Goal: Task Accomplishment & Management: Manage account settings

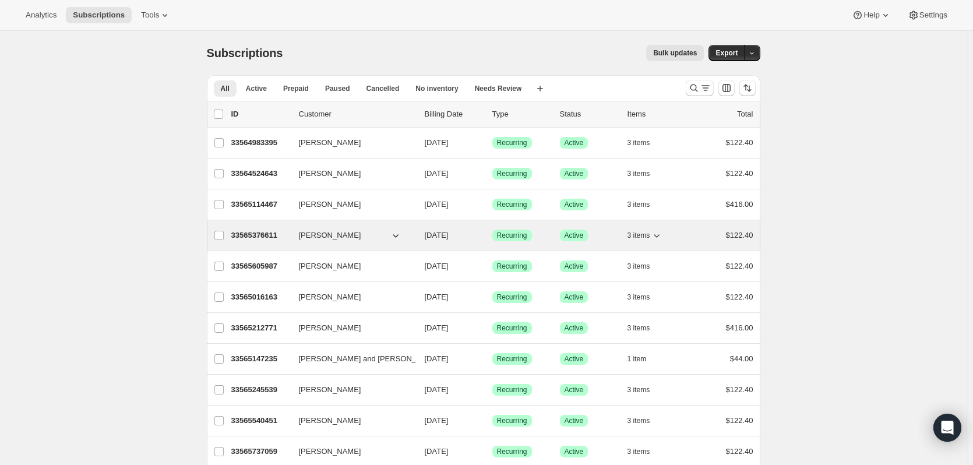
click at [263, 233] on p "33565376611" at bounding box center [260, 236] width 58 height 12
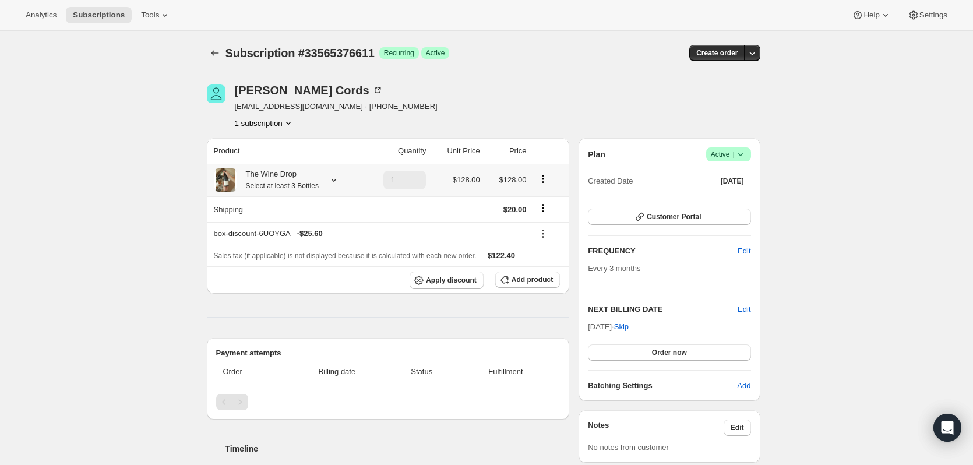
click at [340, 180] on icon at bounding box center [334, 180] width 12 height 12
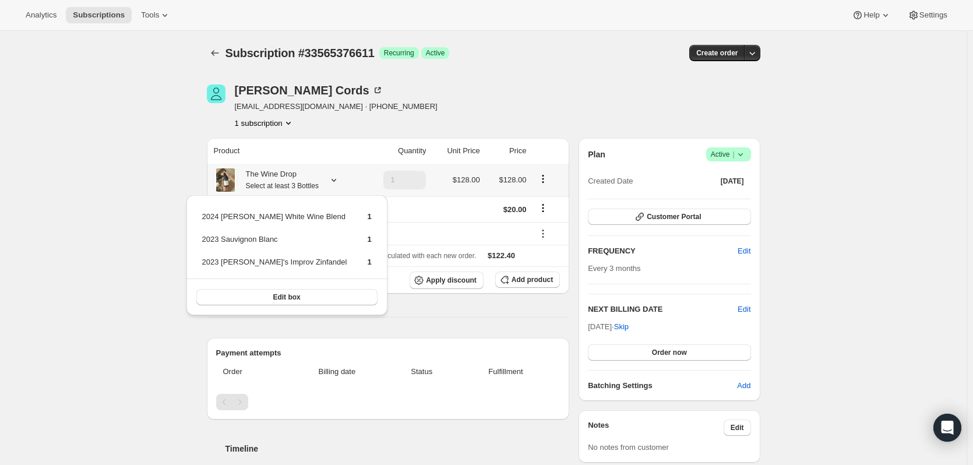
click at [336, 180] on icon at bounding box center [334, 180] width 5 height 3
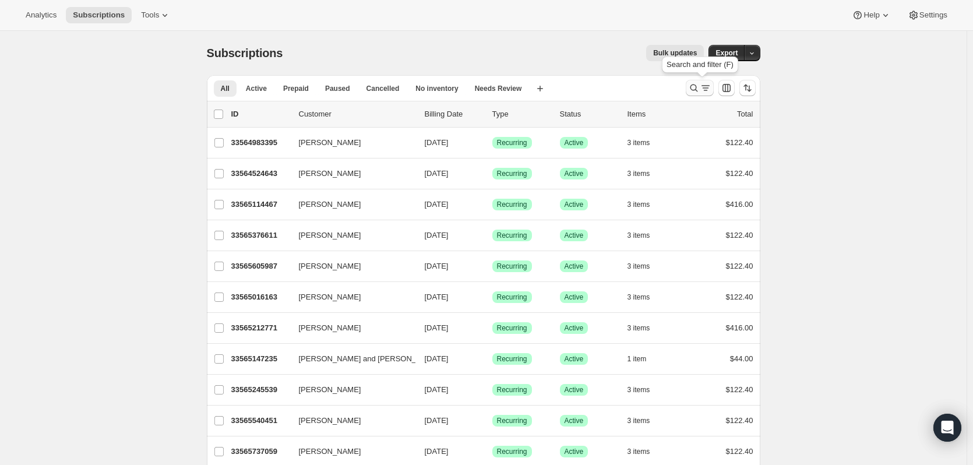
click at [702, 86] on icon "Search and filter results" at bounding box center [706, 88] width 12 height 12
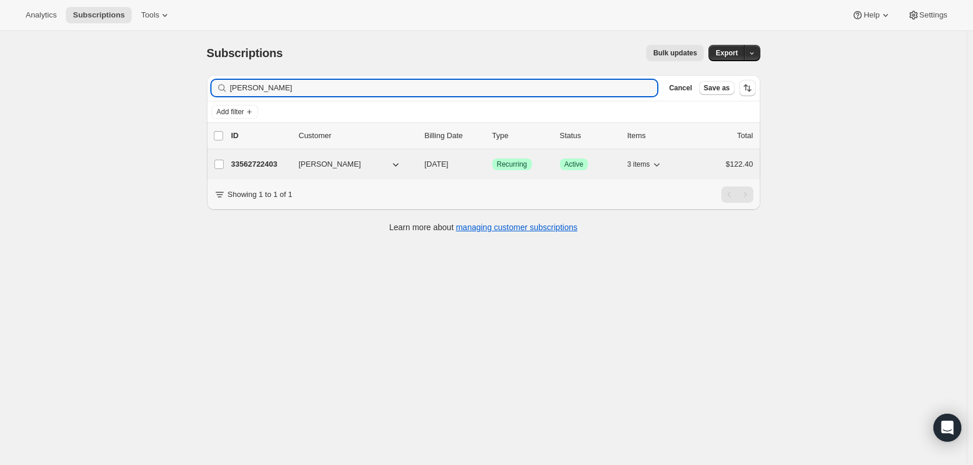
type input "[PERSON_NAME]"
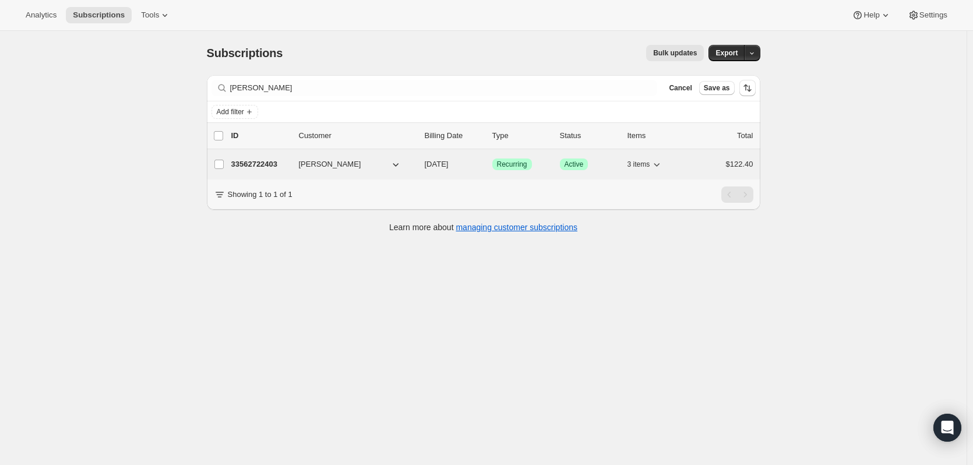
click at [254, 162] on p "33562722403" at bounding box center [260, 165] width 58 height 12
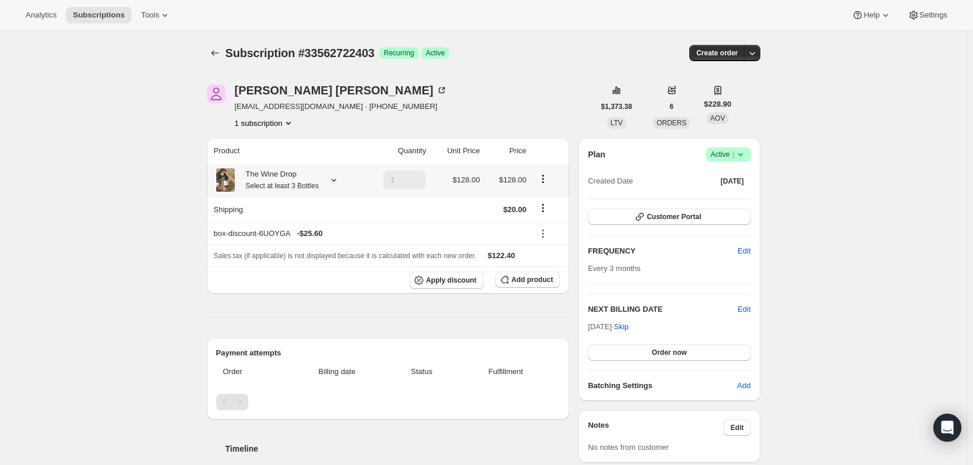
click at [340, 185] on icon at bounding box center [334, 180] width 12 height 12
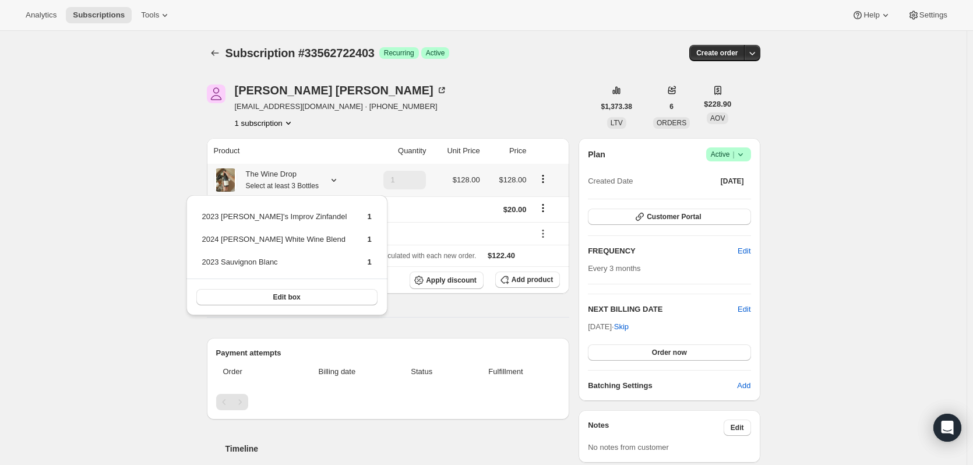
click at [340, 182] on icon at bounding box center [334, 180] width 12 height 12
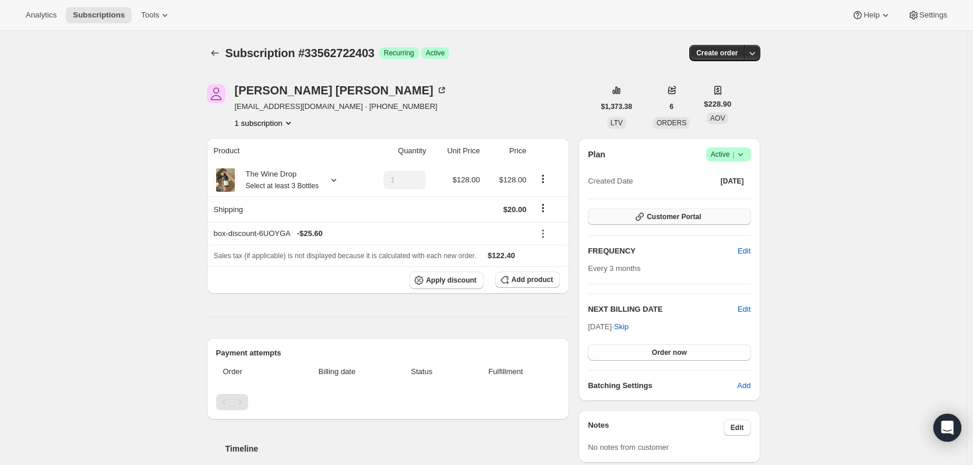
click at [663, 216] on span "Customer Portal" at bounding box center [674, 216] width 54 height 9
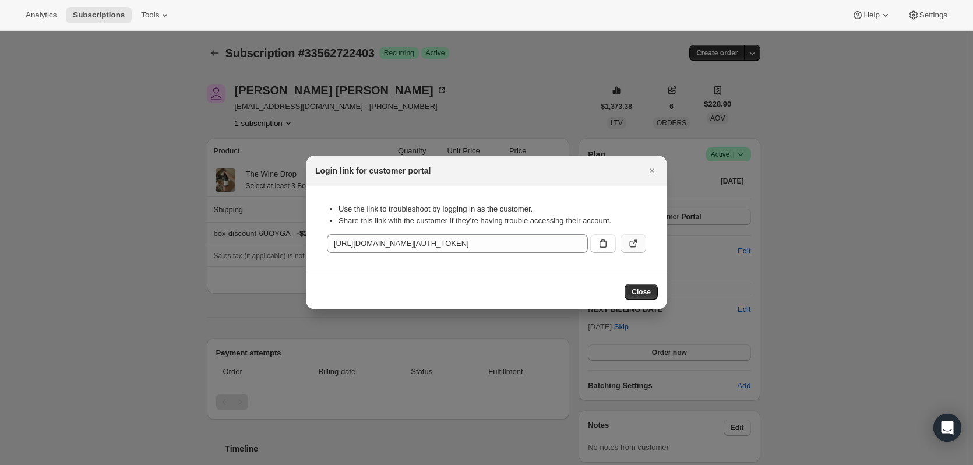
click at [639, 242] on icon ":rcd:" at bounding box center [634, 244] width 12 height 12
click at [642, 299] on button "Close" at bounding box center [641, 292] width 33 height 16
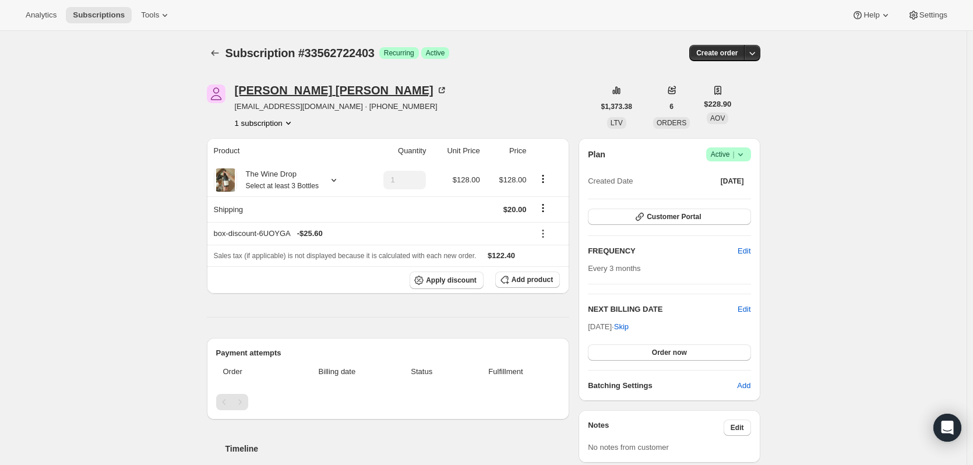
click at [261, 89] on div "[PERSON_NAME]" at bounding box center [341, 91] width 213 height 12
